Goal: Information Seeking & Learning: Learn about a topic

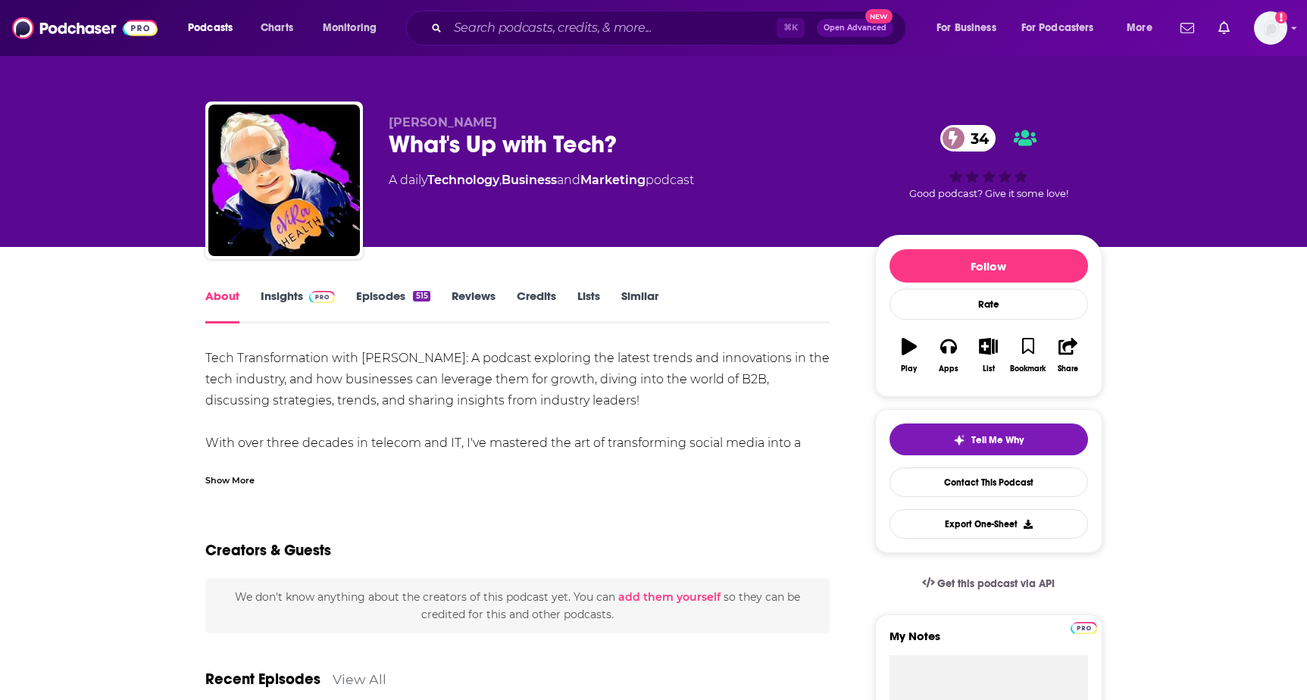
click at [298, 294] on link "Insights" at bounding box center [298, 306] width 75 height 35
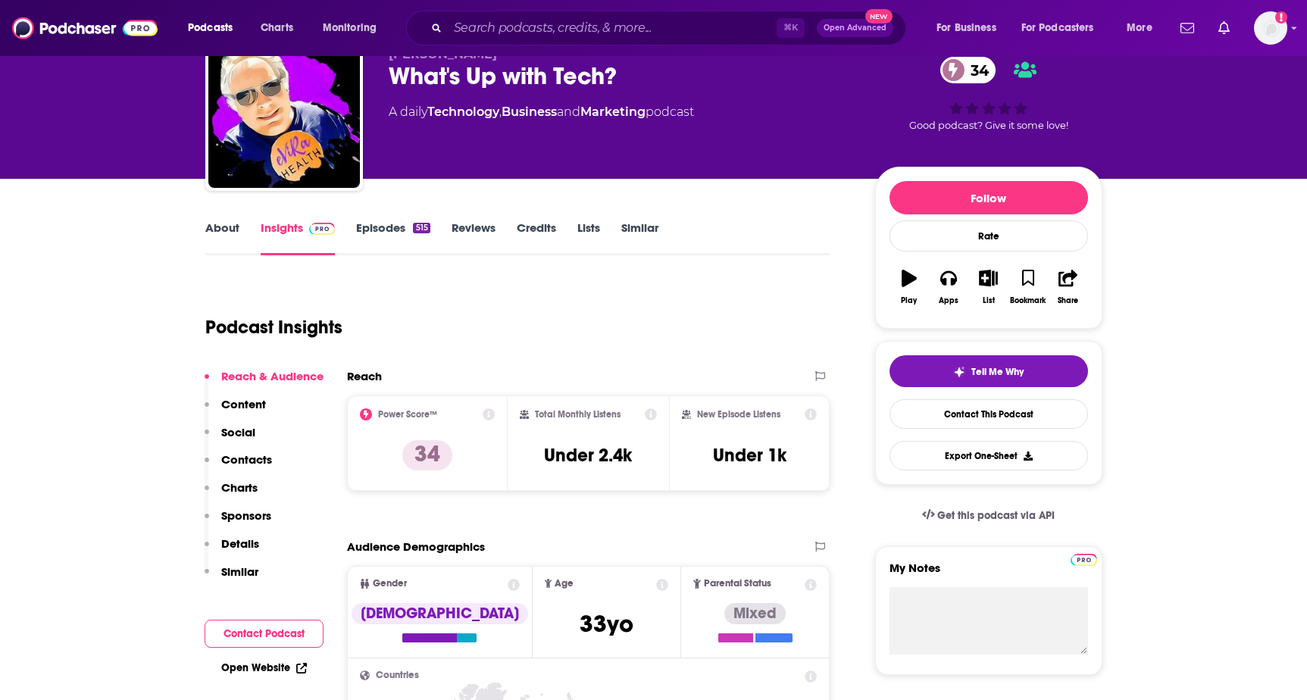
scroll to position [90, 0]
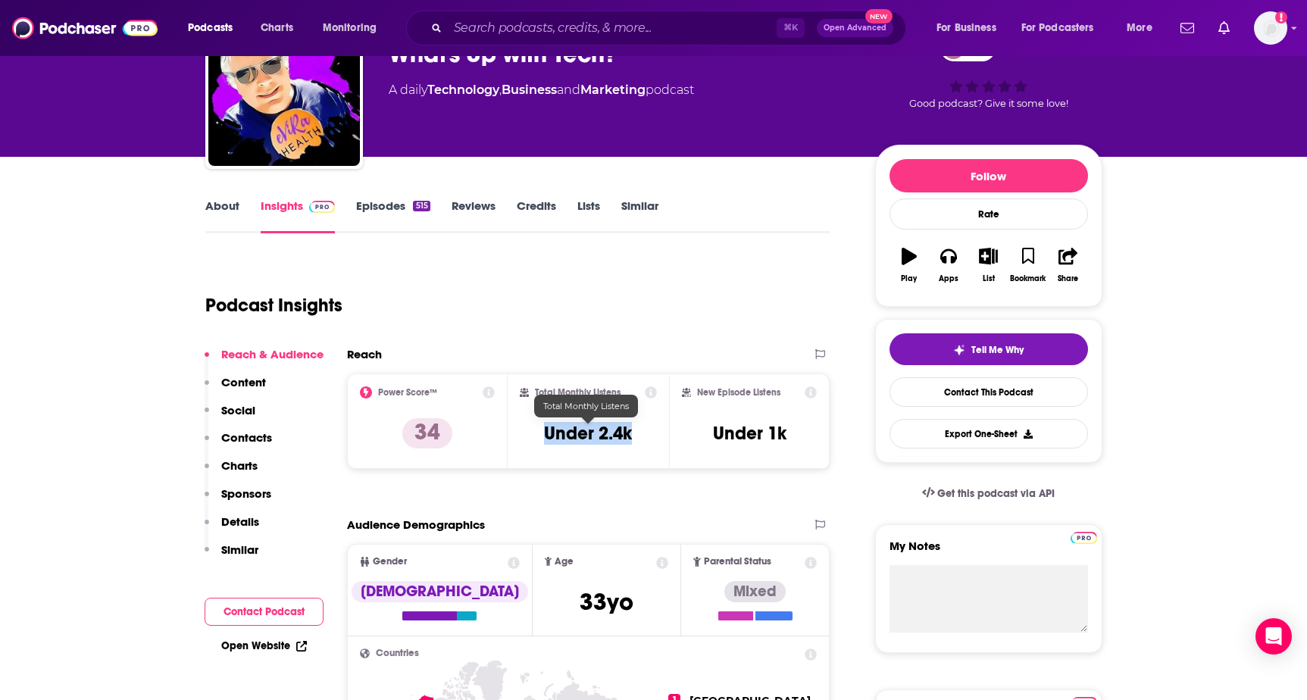
drag, startPoint x: 539, startPoint y: 426, endPoint x: 650, endPoint y: 435, distance: 111.8
click at [650, 435] on div "Total Monthly Listens Under 2.4k" at bounding box center [588, 422] width 137 height 70
copy h3 "Under 2.4k"
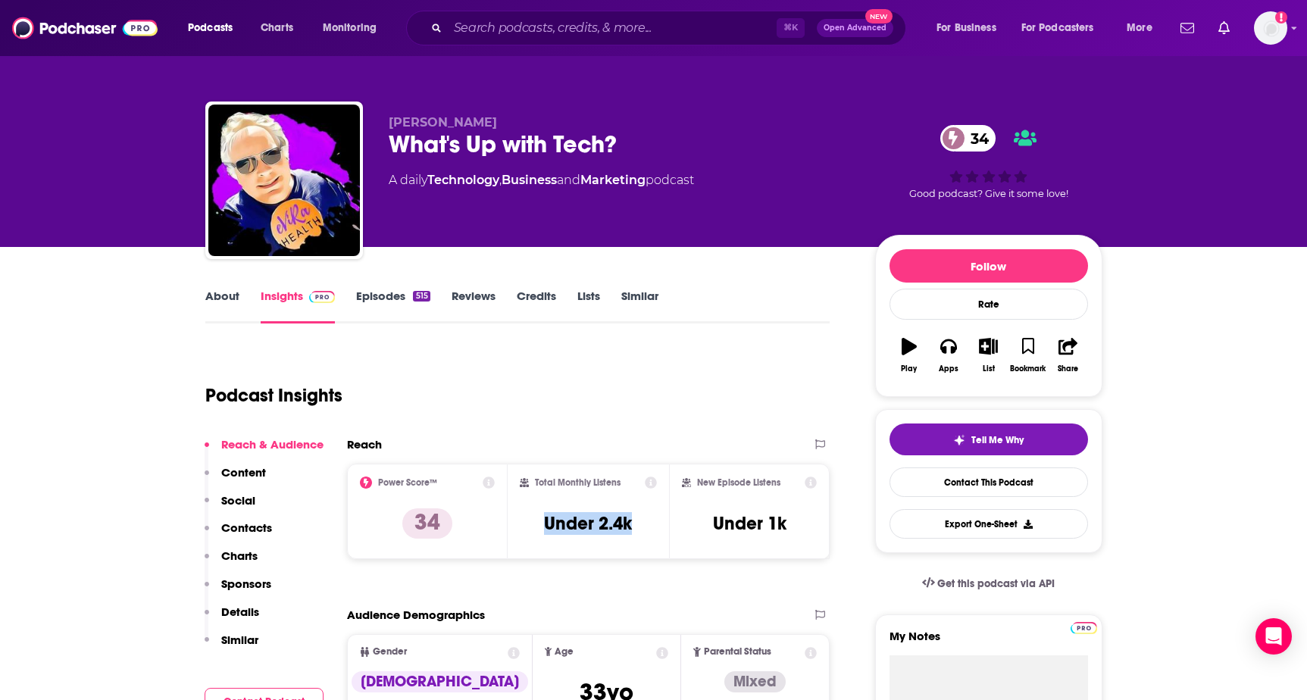
click at [224, 308] on link "About" at bounding box center [222, 306] width 34 height 35
